Goal: Communication & Community: Participate in discussion

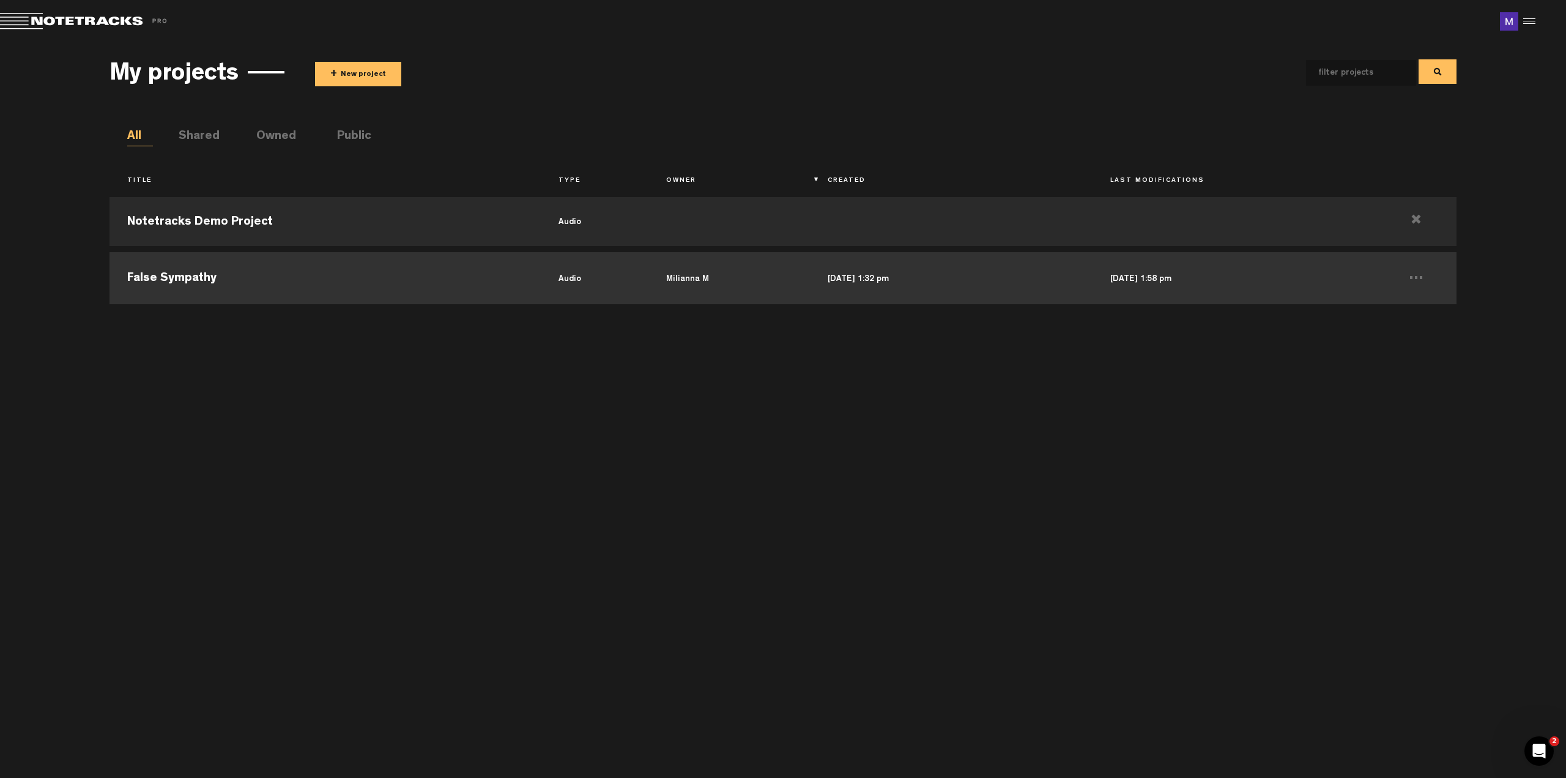
click at [1000, 288] on td "[DATE] 1:32 pm" at bounding box center [951, 276] width 283 height 55
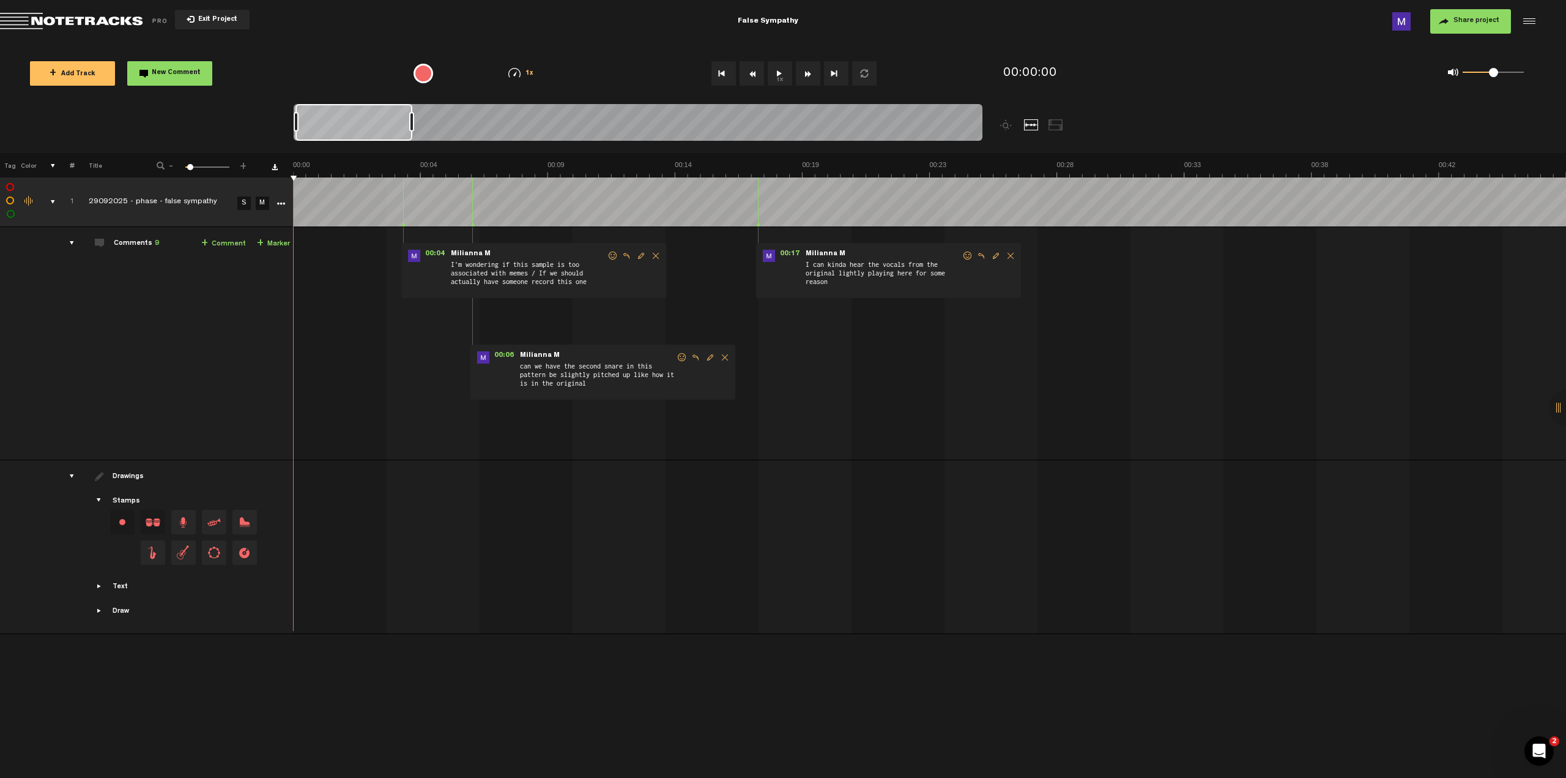
drag, startPoint x: 1315, startPoint y: 297, endPoint x: 1102, endPoint y: 298, distance: 212.3
click at [1103, 298] on div "00:04 - • Milianna M: "I'm wondering if this sample is too associated with meme…" at bounding box center [931, 348] width 1271 height 223
click at [1544, 756] on div "Open Intercom Messenger" at bounding box center [1537, 749] width 40 height 40
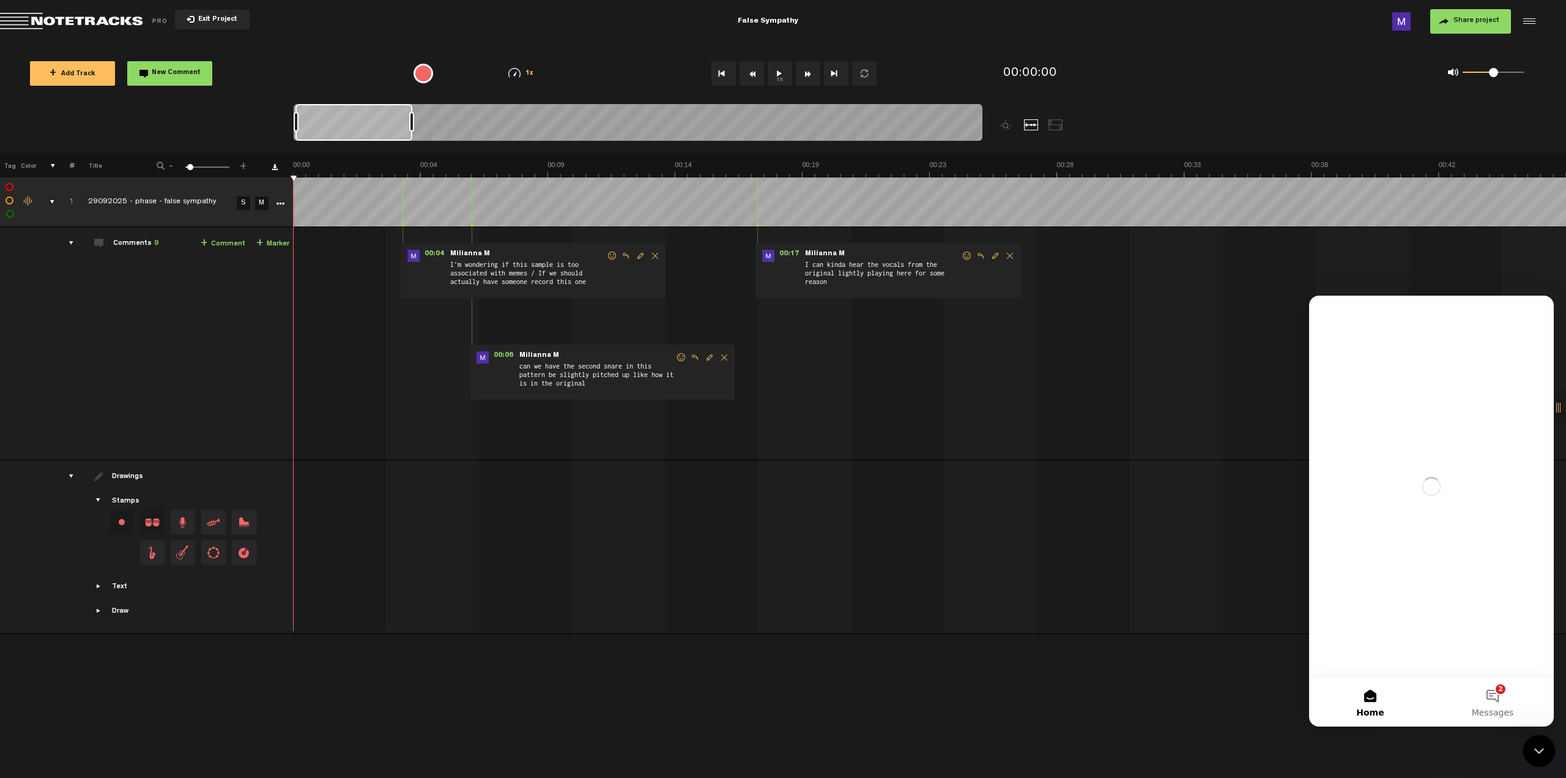
scroll to position [0, 0]
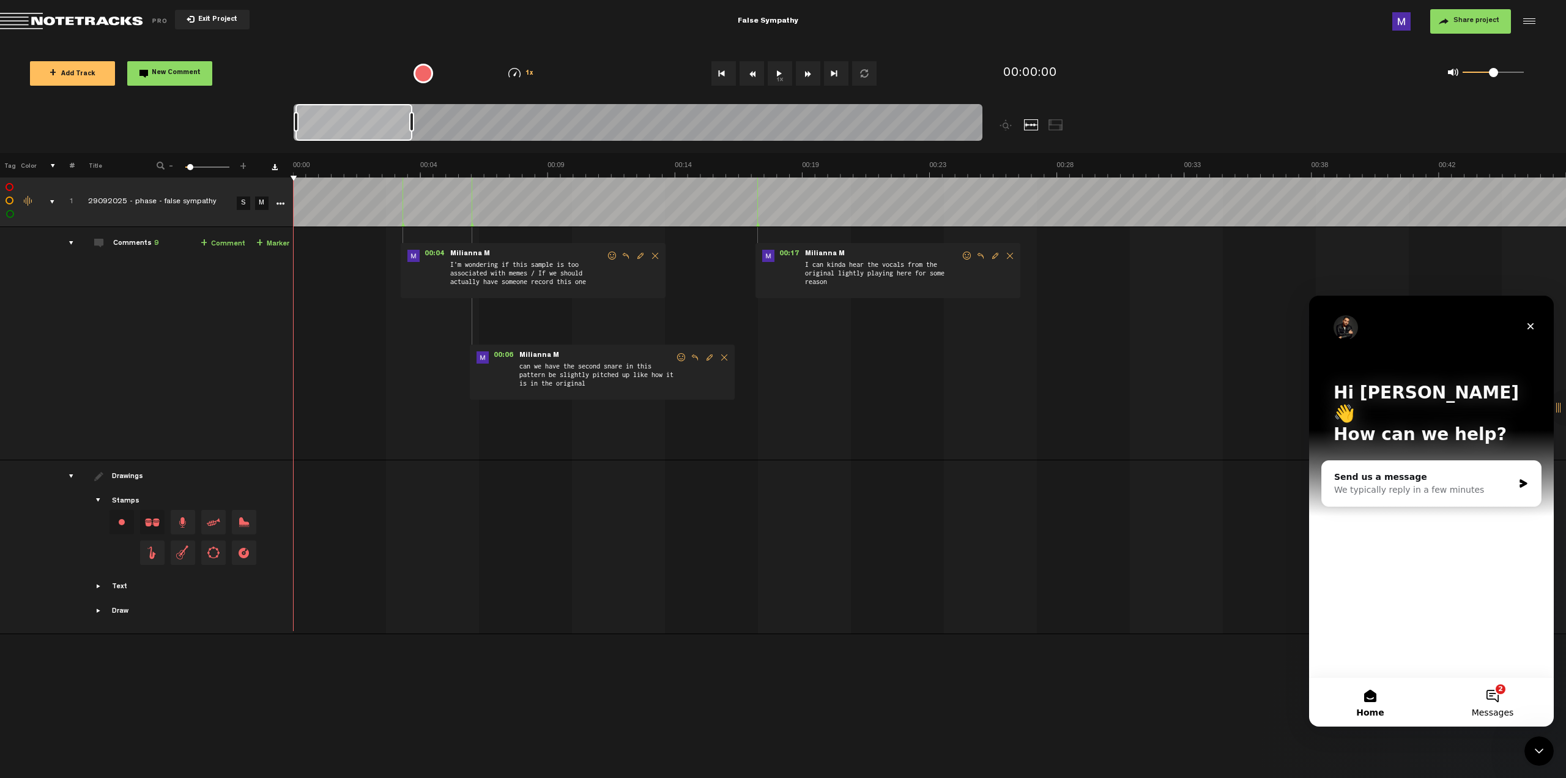
click at [1498, 680] on button "2 Messages" at bounding box center [1493, 701] width 122 height 49
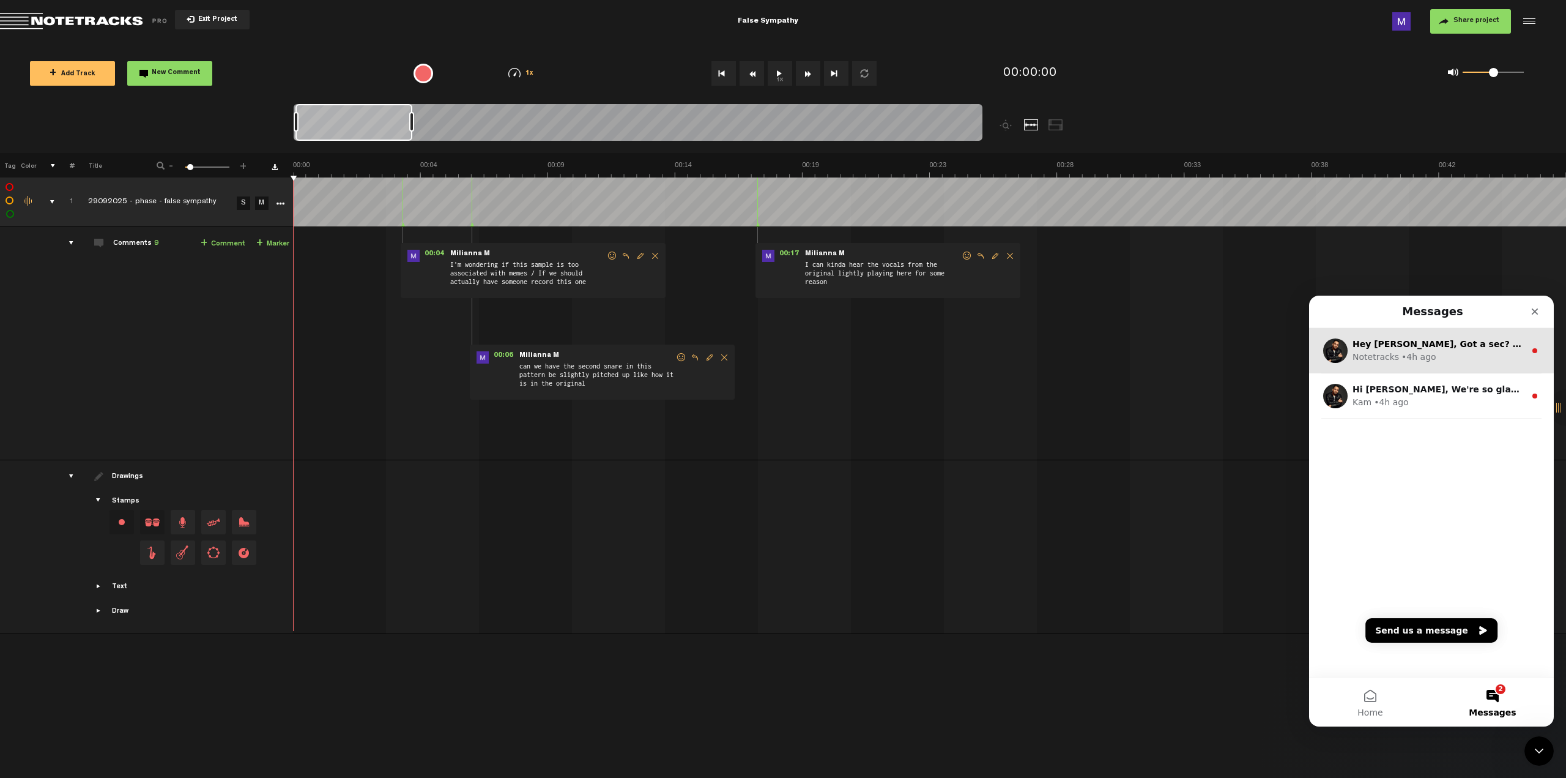
click at [1471, 354] on div "Notetracks • 4h ago" at bounding box center [1439, 357] width 173 height 13
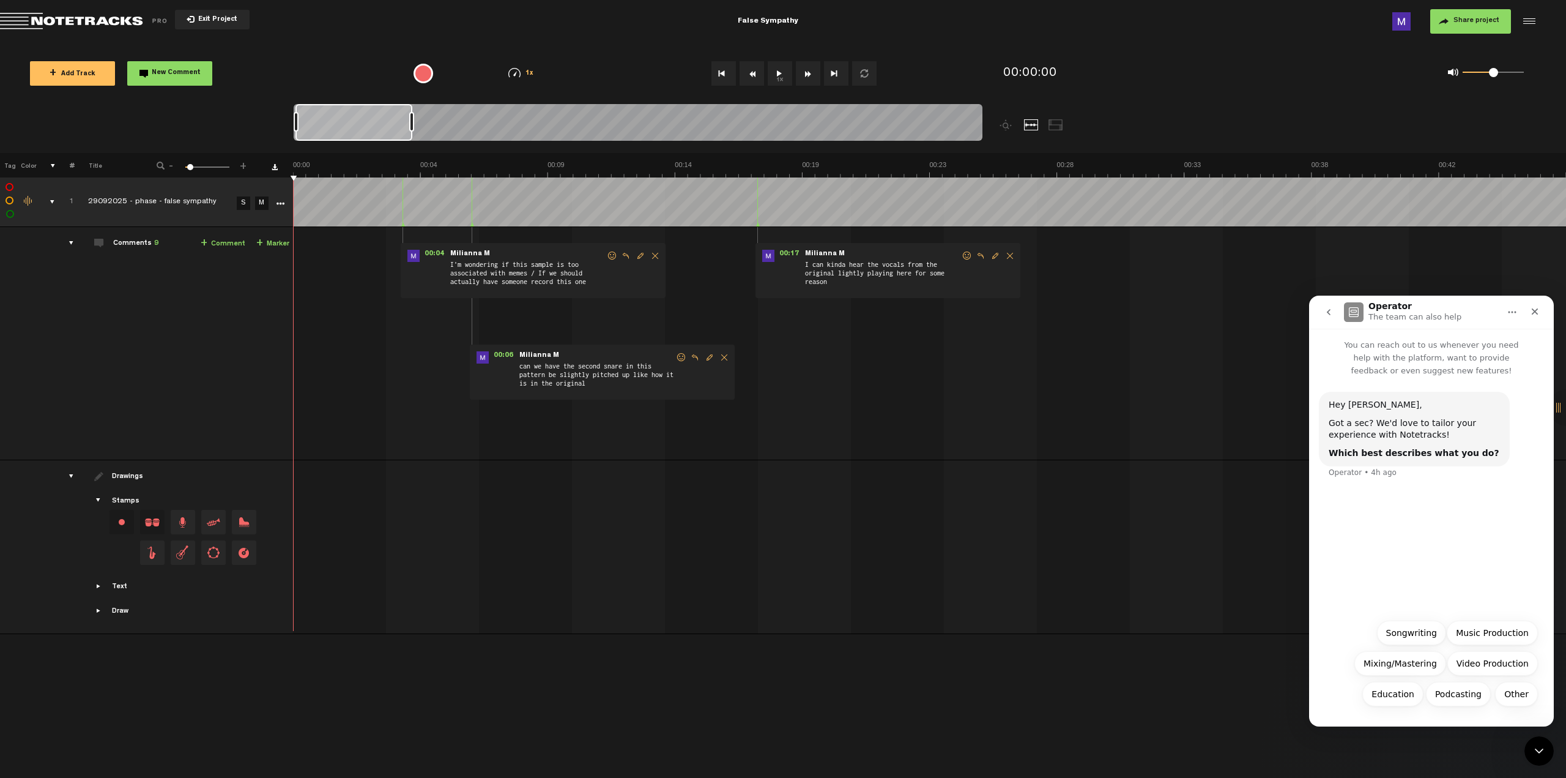
click at [1329, 315] on icon "go back" at bounding box center [1329, 312] width 10 height 10
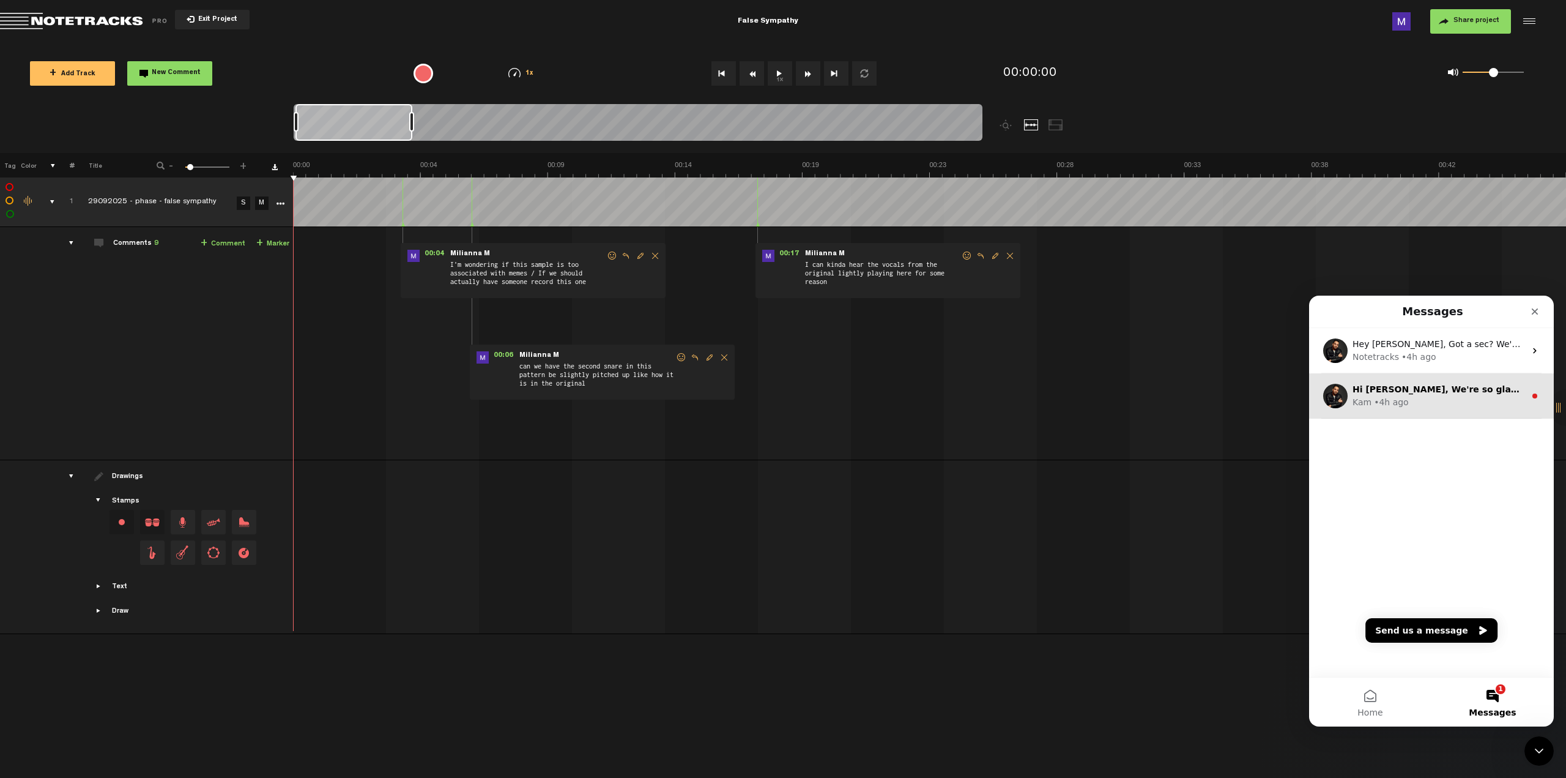
click at [1480, 404] on div "Kam • 4h ago" at bounding box center [1439, 402] width 173 height 13
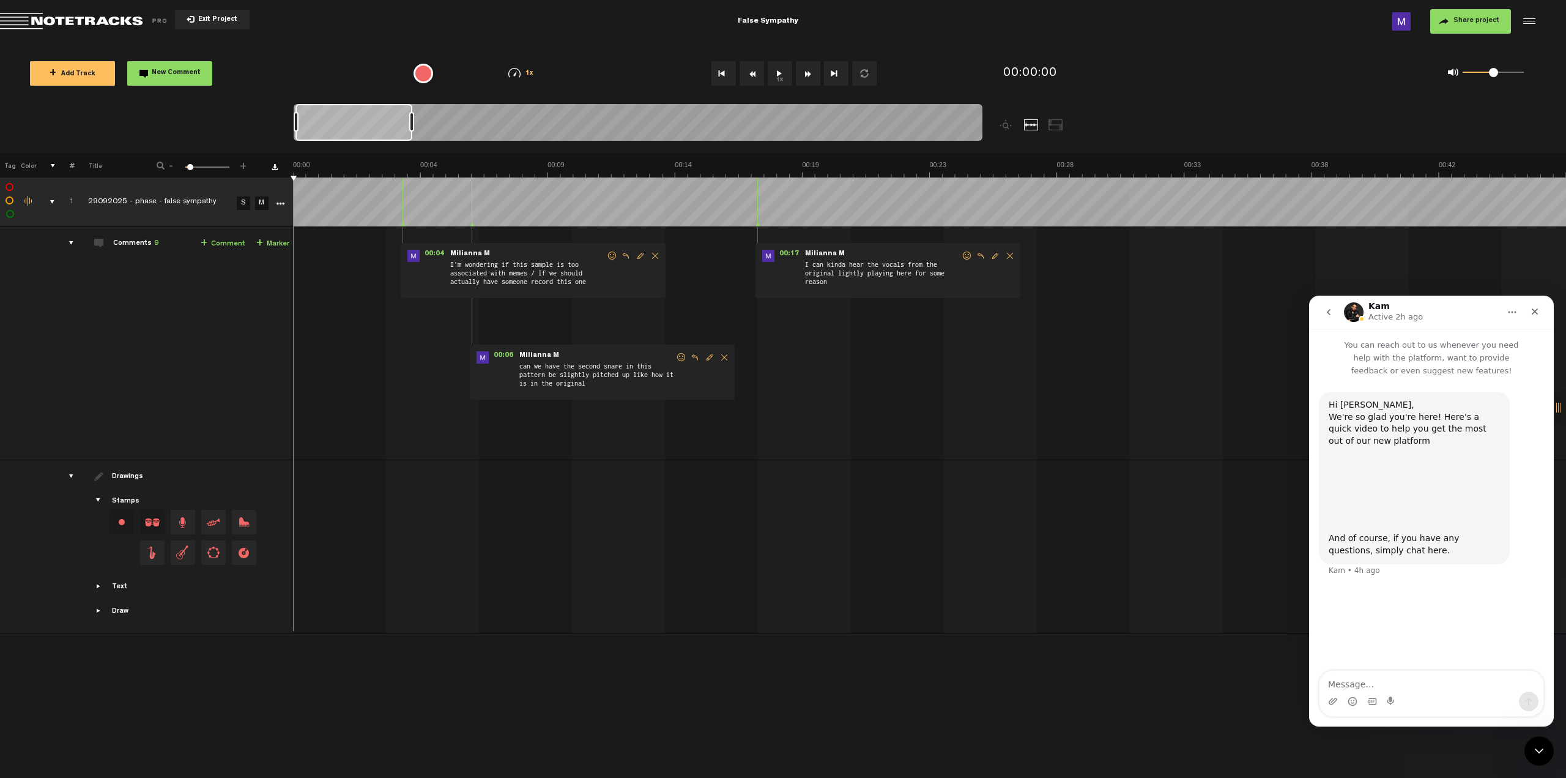
click at [1329, 308] on icon "go back" at bounding box center [1329, 312] width 10 height 10
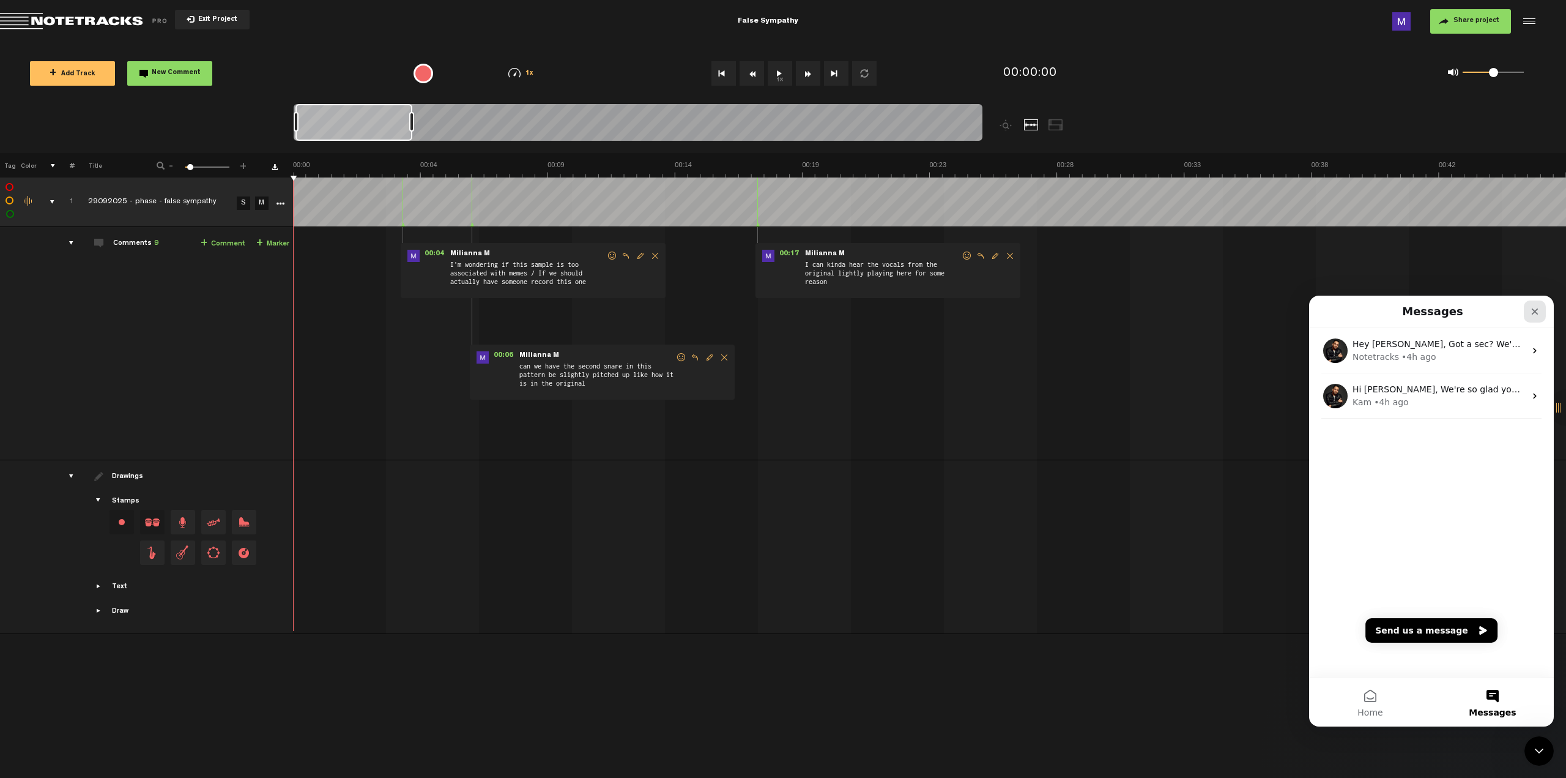
click at [1534, 311] on icon "Close" at bounding box center [1535, 311] width 7 height 7
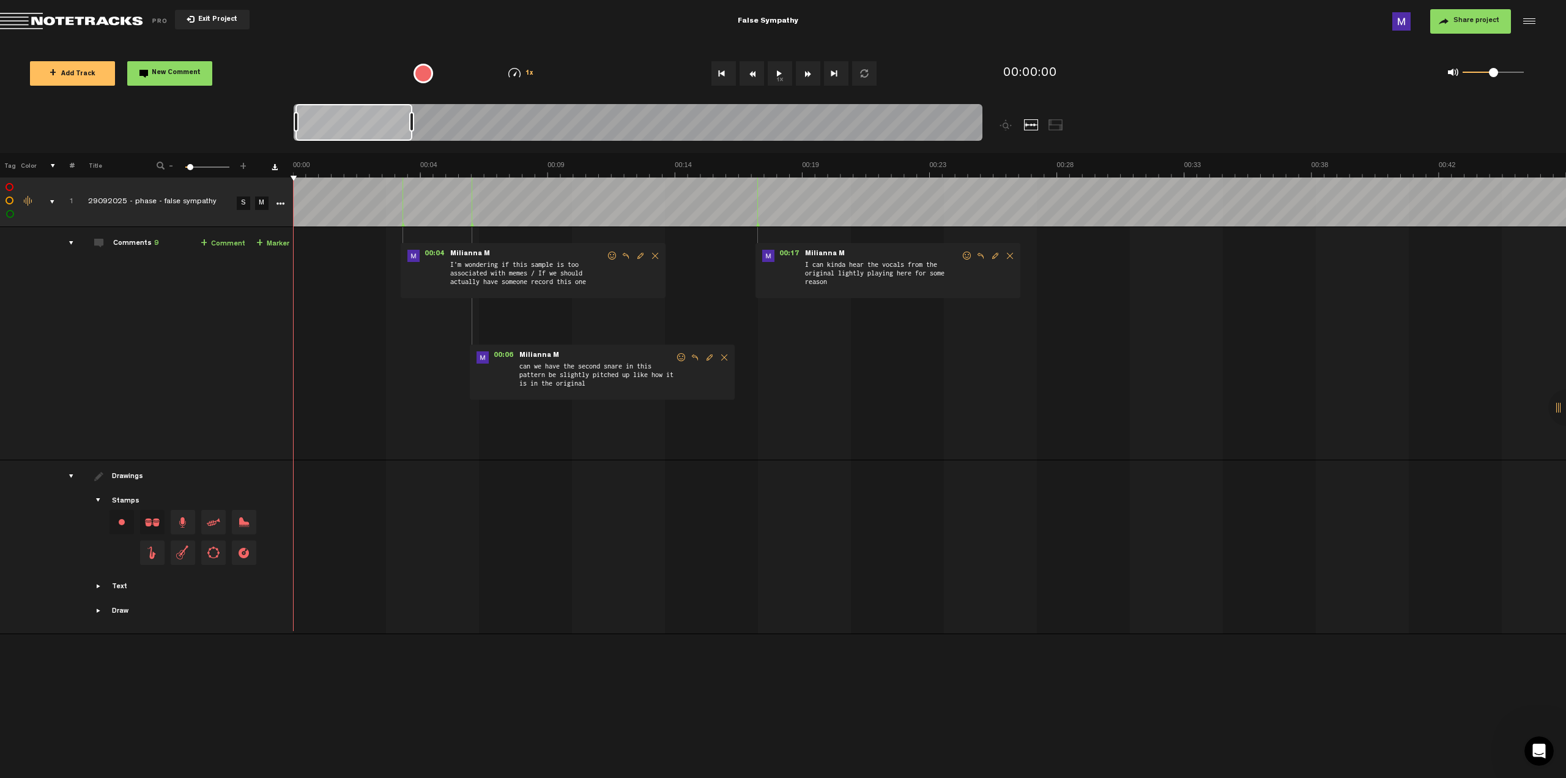
click at [1215, 264] on textarea at bounding box center [1226, 267] width 157 height 15
click at [1343, 257] on span "Delete comment" at bounding box center [1341, 255] width 15 height 9
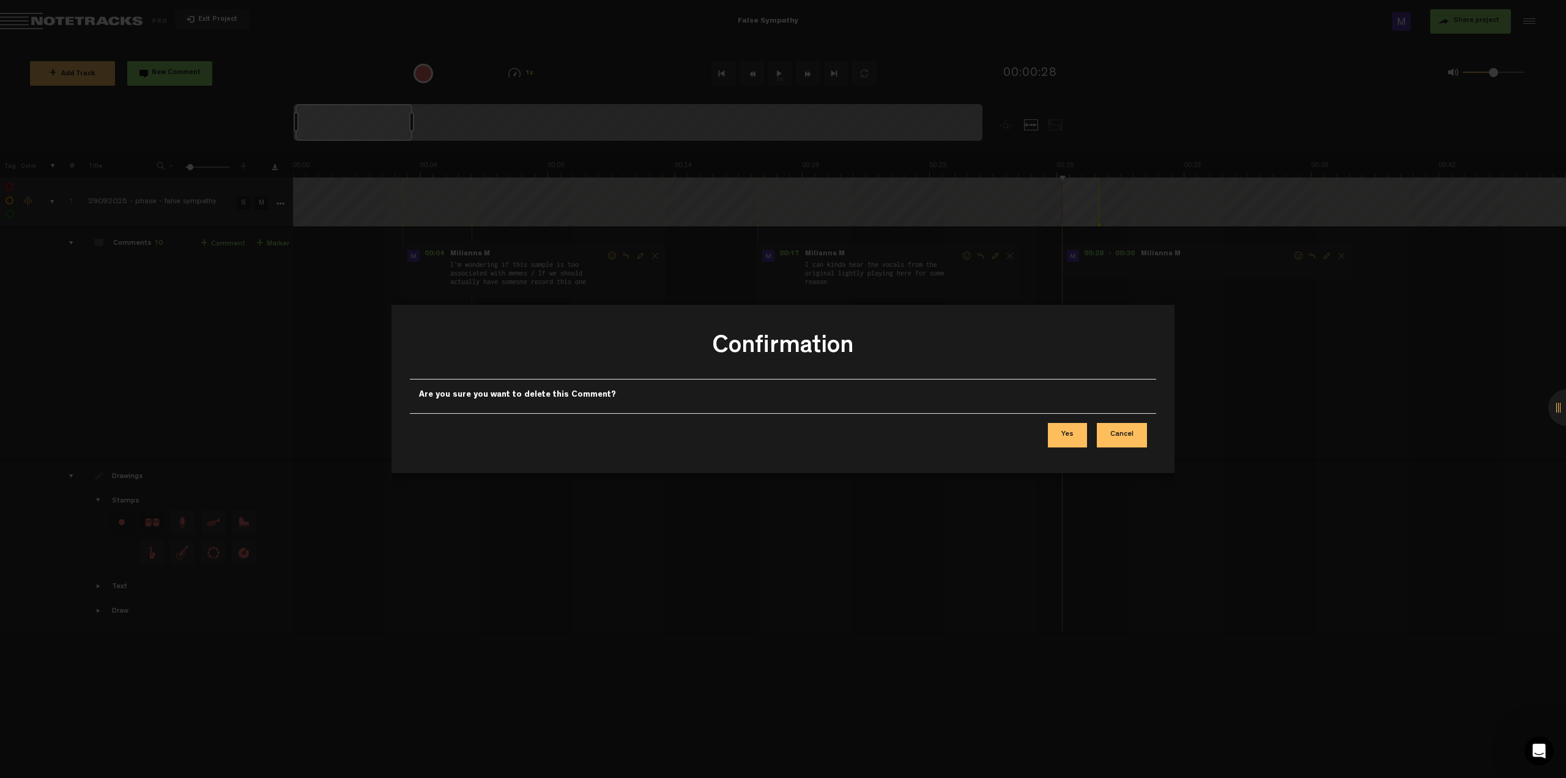
drag, startPoint x: 1065, startPoint y: 429, endPoint x: 1102, endPoint y: 423, distance: 38.3
click at [1065, 430] on button "Yes" at bounding box center [1067, 435] width 39 height 24
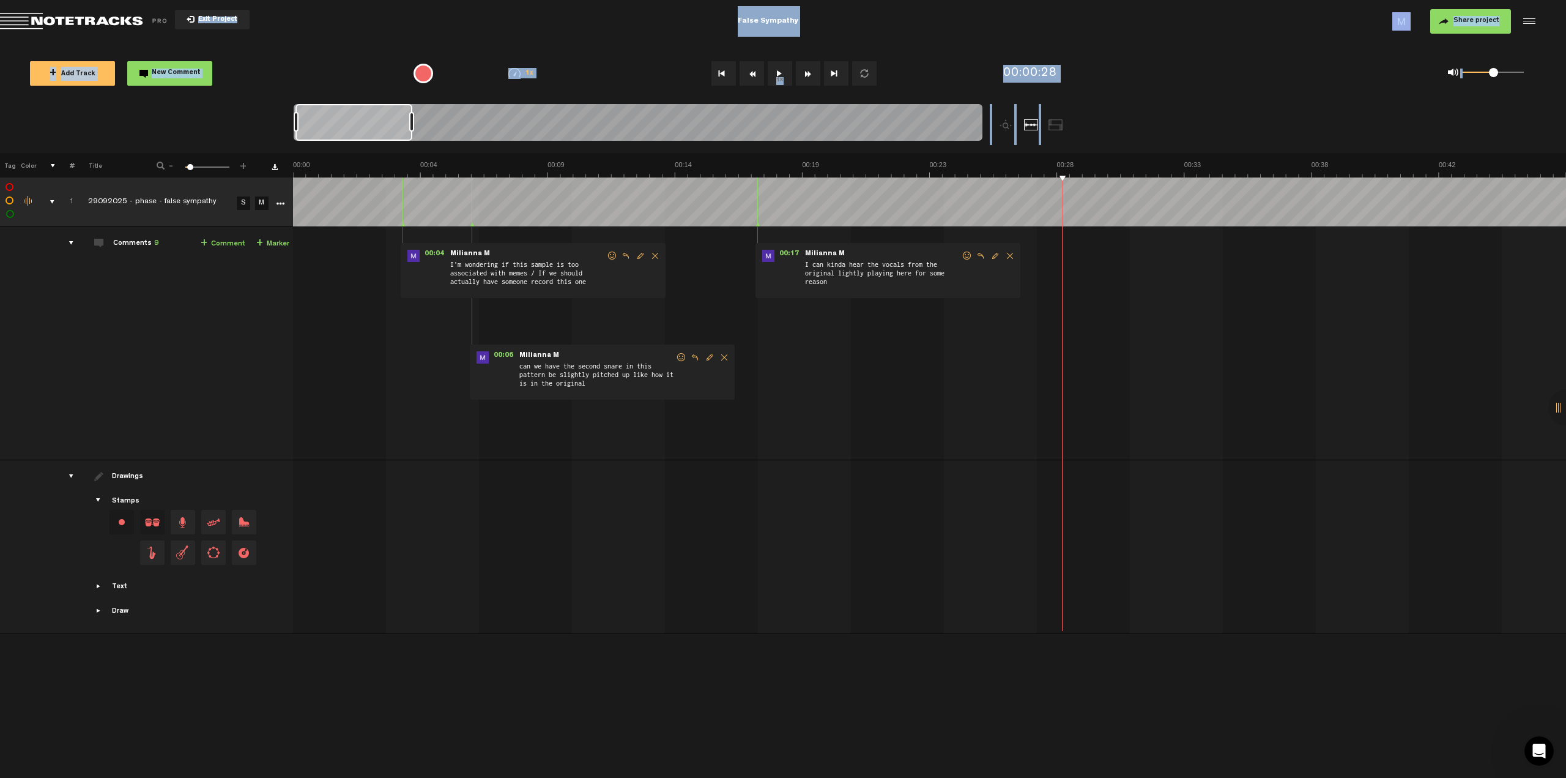
drag, startPoint x: 1383, startPoint y: 358, endPoint x: 1214, endPoint y: 369, distance: 169.2
click at [809, 78] on button "Fast Forward" at bounding box center [808, 73] width 24 height 24
click at [827, 77] on button "Go to end" at bounding box center [836, 73] width 24 height 24
